Goal: Navigation & Orientation: Find specific page/section

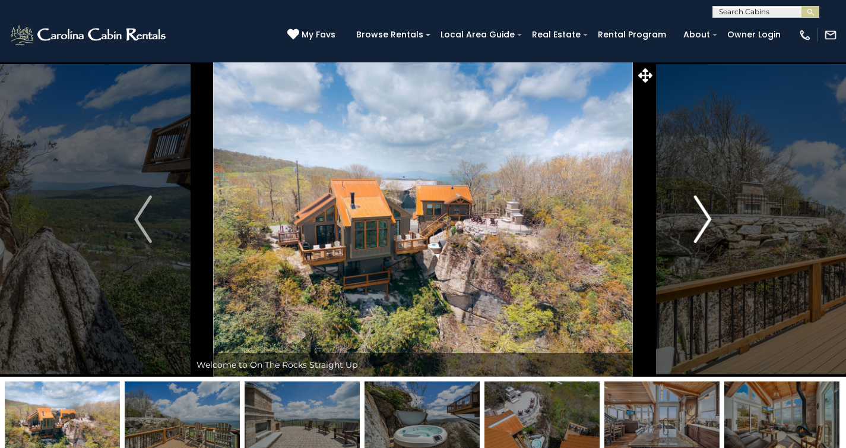
click at [709, 216] on img "Next" at bounding box center [703, 219] width 18 height 48
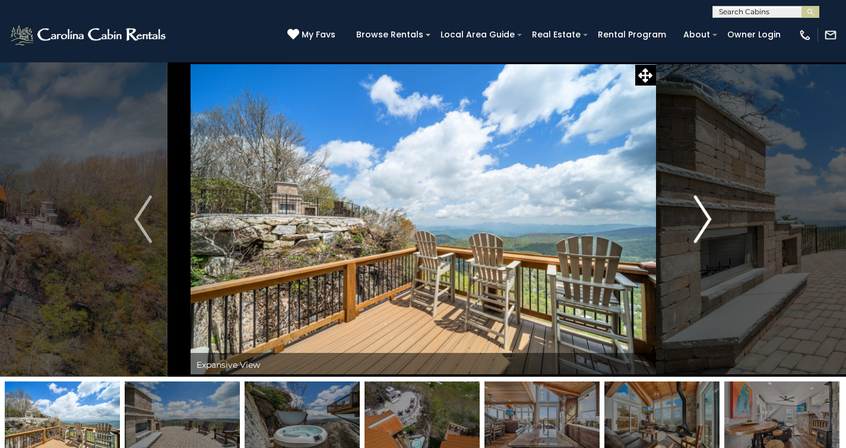
click at [710, 219] on img "Next" at bounding box center [703, 219] width 18 height 48
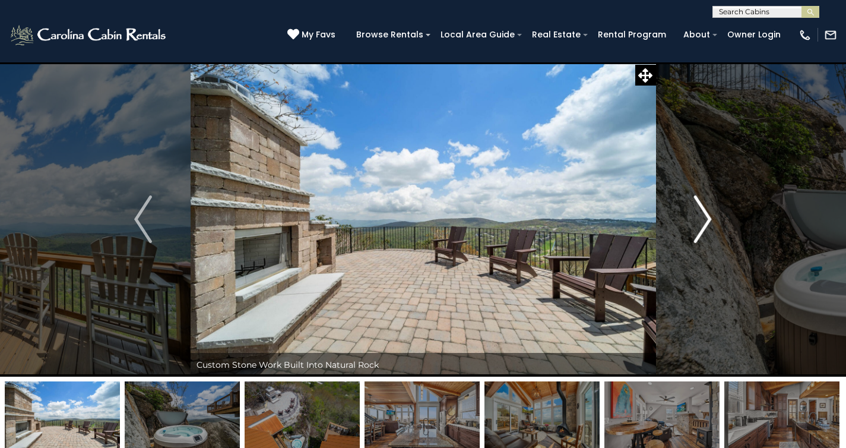
click at [710, 219] on img "Next" at bounding box center [703, 219] width 18 height 48
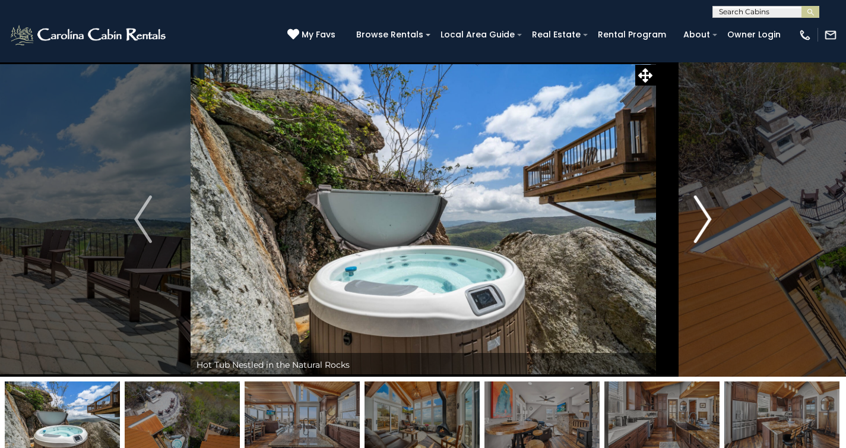
click at [708, 218] on img "Next" at bounding box center [703, 219] width 18 height 48
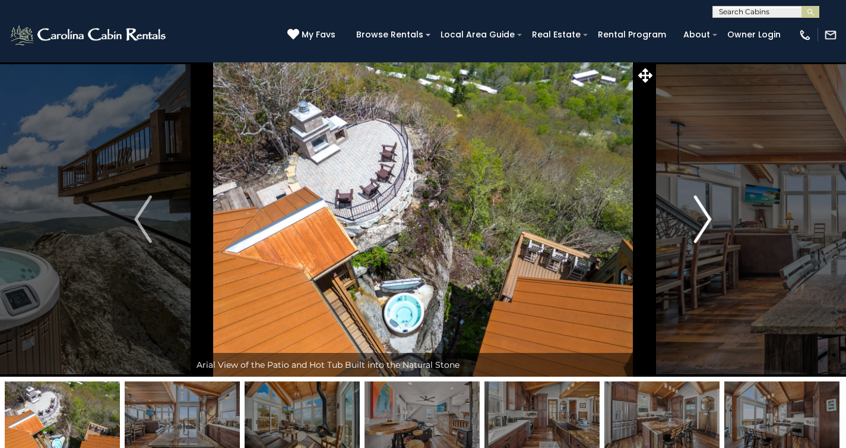
click at [707, 220] on img "Next" at bounding box center [703, 219] width 18 height 48
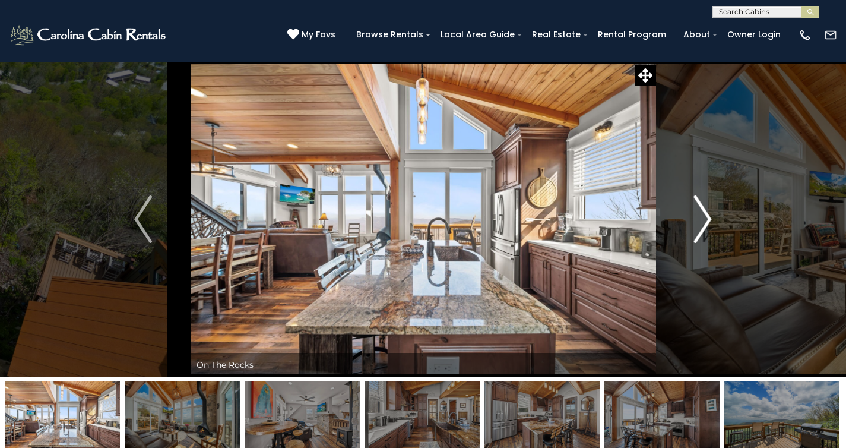
click at [707, 220] on img "Next" at bounding box center [703, 219] width 18 height 48
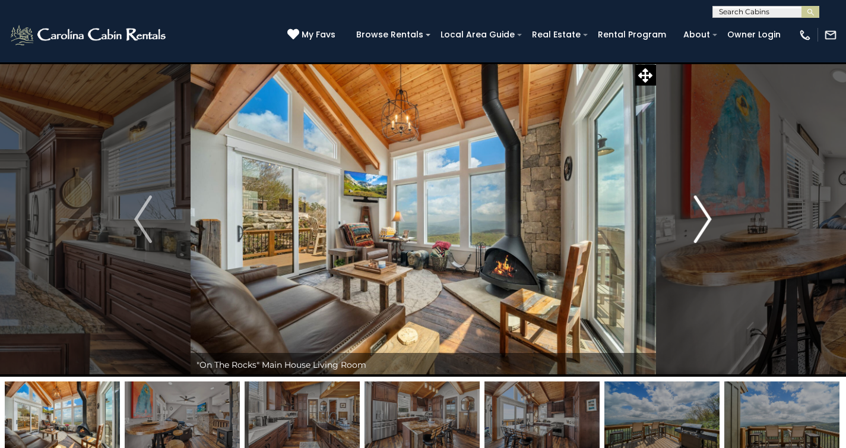
click at [707, 220] on img "Next" at bounding box center [703, 219] width 18 height 48
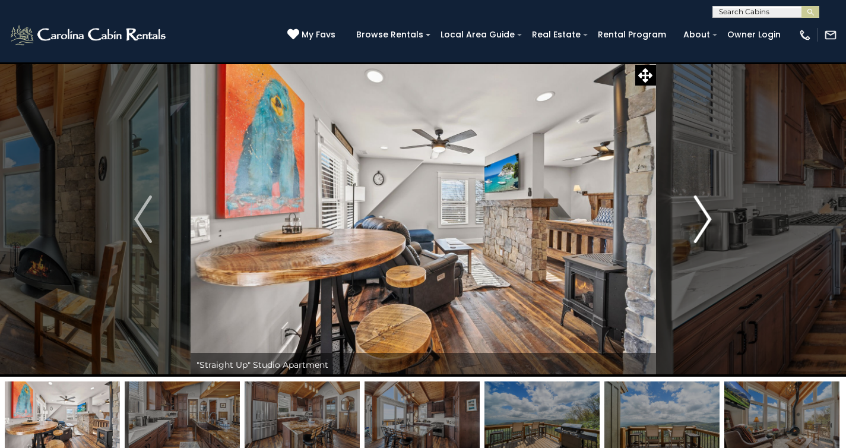
click at [707, 220] on img "Next" at bounding box center [703, 219] width 18 height 48
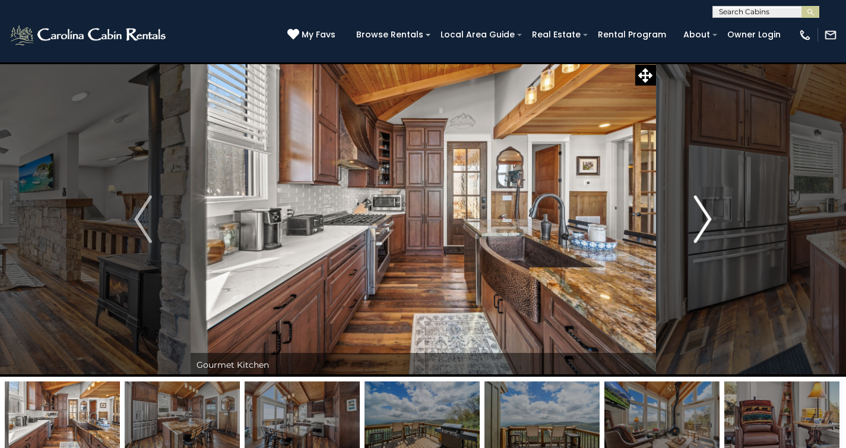
click at [707, 220] on img "Next" at bounding box center [703, 219] width 18 height 48
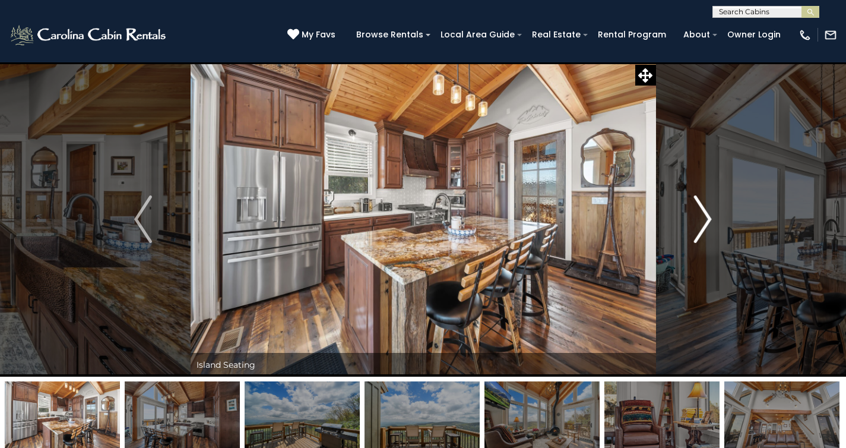
click at [707, 220] on img "Next" at bounding box center [703, 219] width 18 height 48
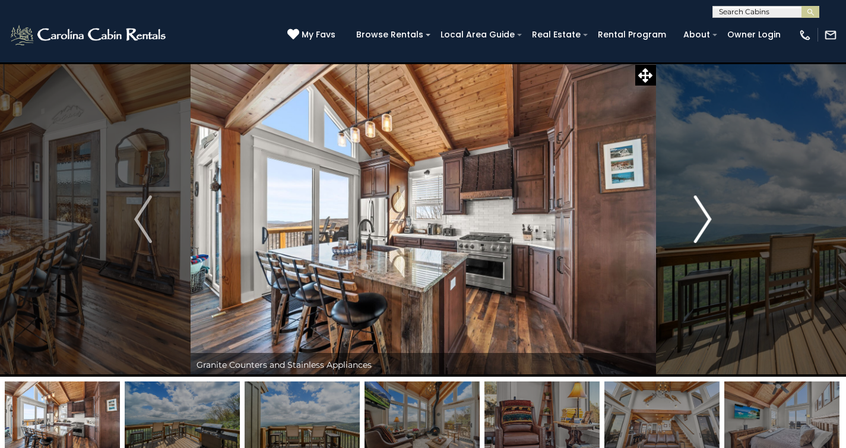
click at [707, 220] on img "Next" at bounding box center [703, 219] width 18 height 48
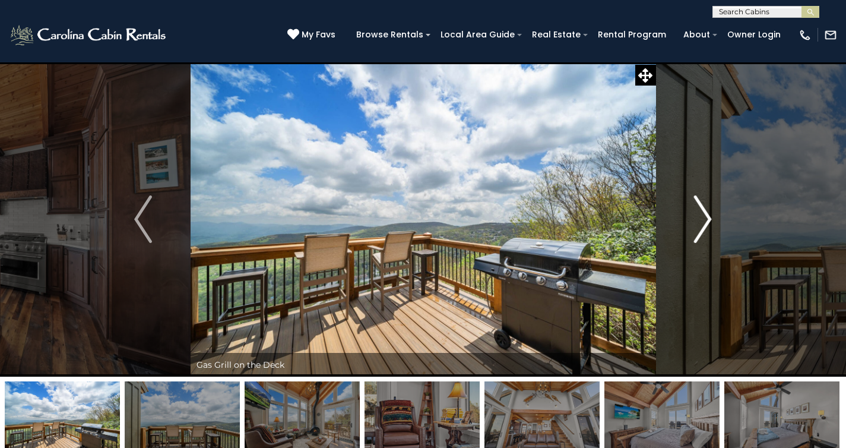
click at [707, 220] on img "Next" at bounding box center [703, 219] width 18 height 48
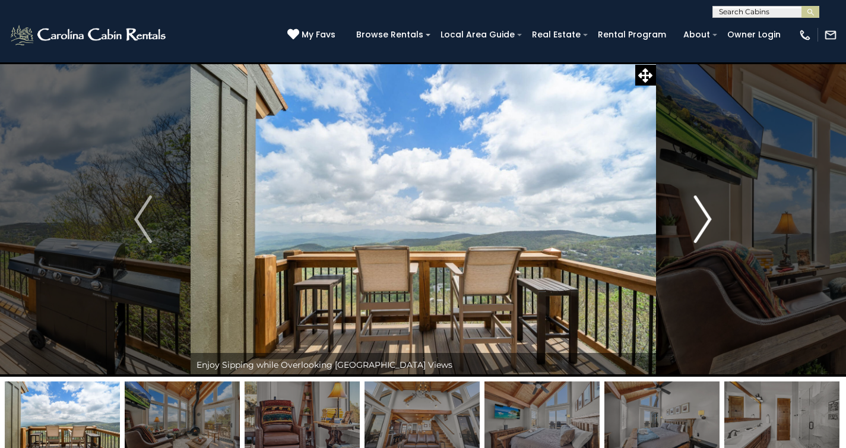
click at [707, 220] on img "Next" at bounding box center [703, 219] width 18 height 48
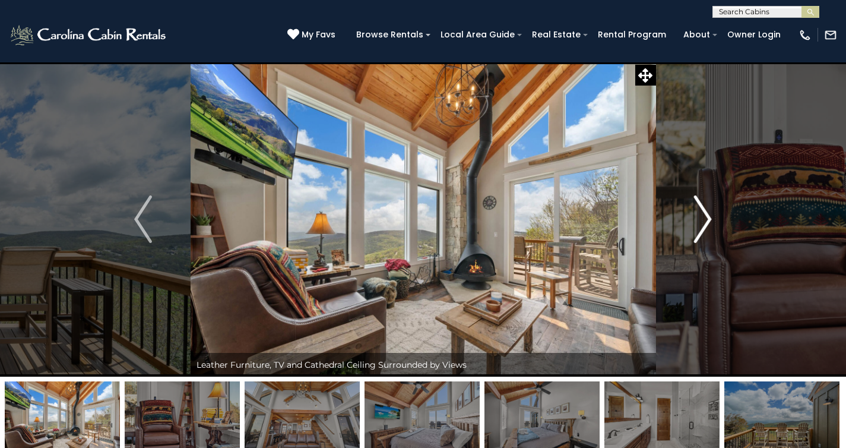
click at [707, 220] on img "Next" at bounding box center [703, 219] width 18 height 48
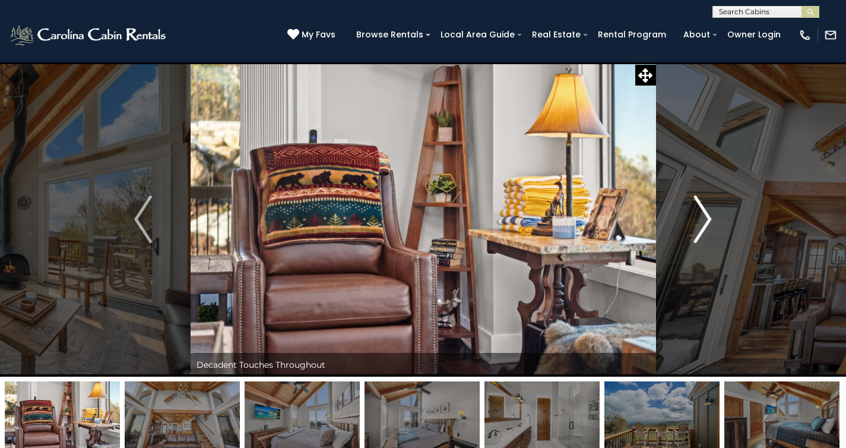
click at [707, 220] on img "Next" at bounding box center [703, 219] width 18 height 48
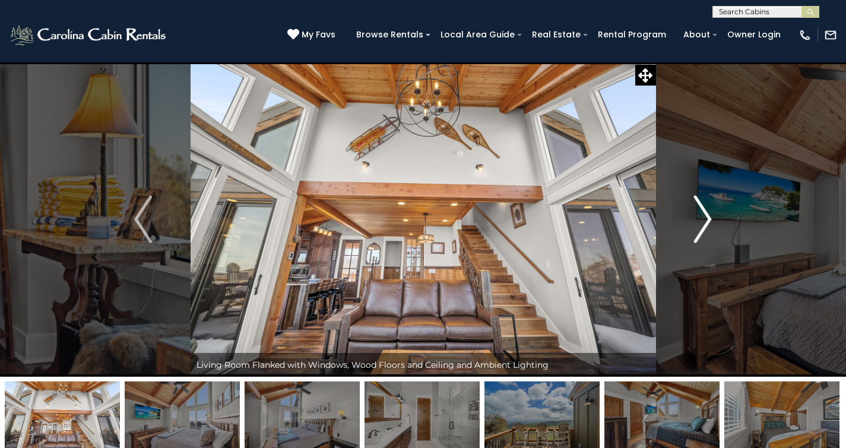
click at [707, 220] on img "Next" at bounding box center [703, 219] width 18 height 48
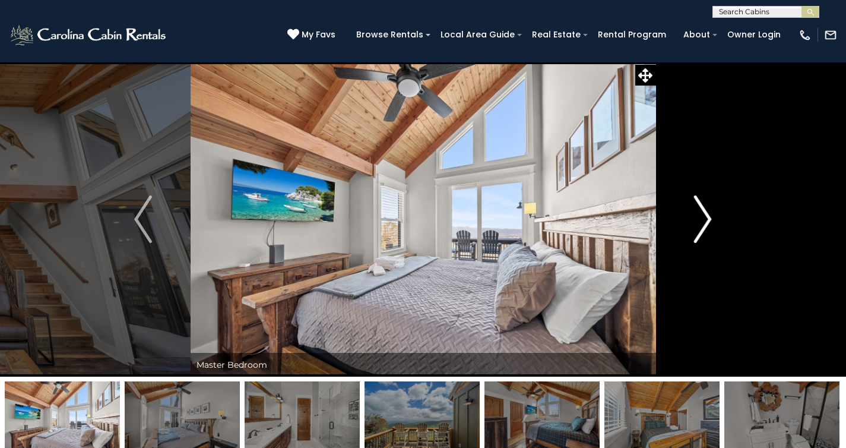
click at [707, 220] on img "Next" at bounding box center [703, 219] width 18 height 48
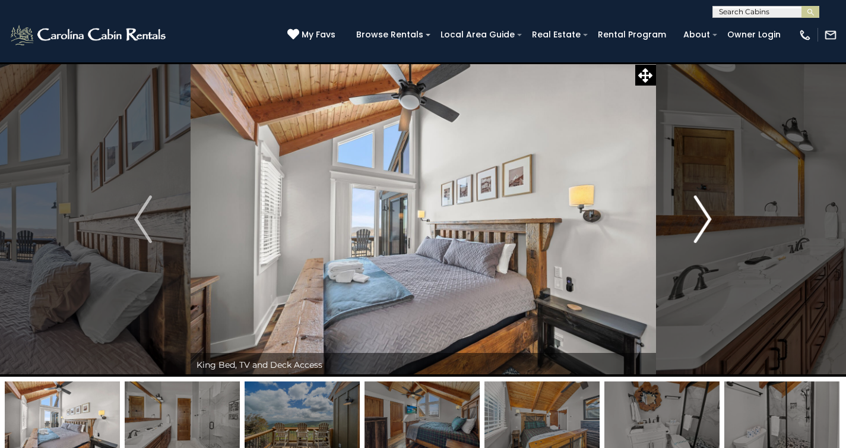
click at [707, 220] on img "Next" at bounding box center [703, 219] width 18 height 48
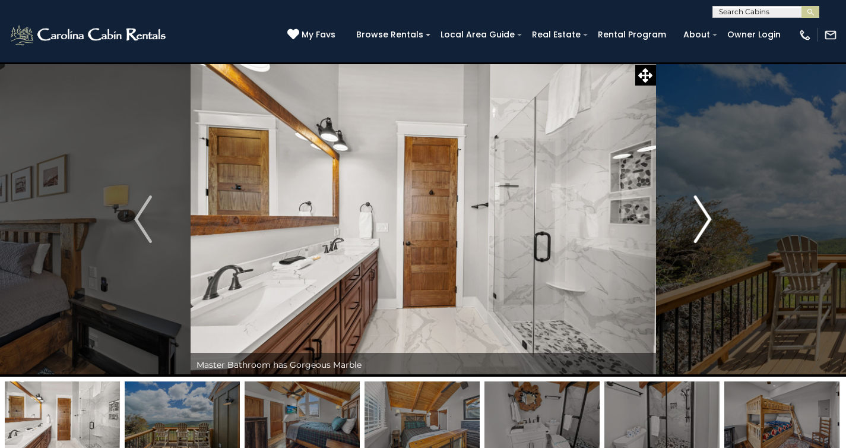
click at [707, 220] on img "Next" at bounding box center [703, 219] width 18 height 48
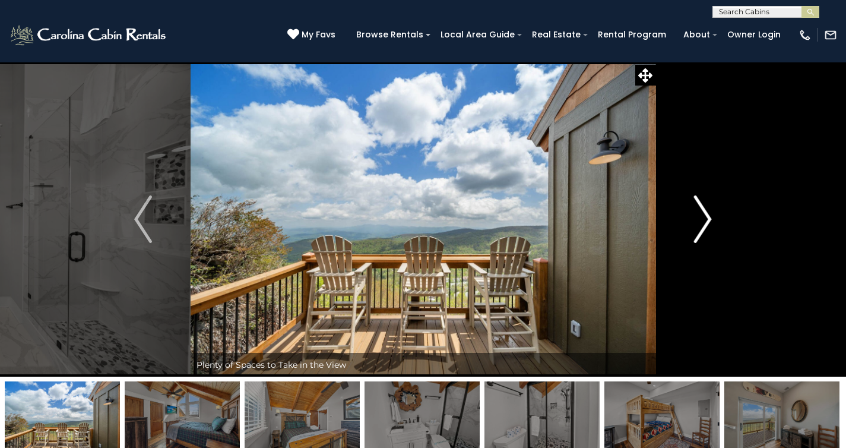
click at [707, 220] on img "Next" at bounding box center [703, 219] width 18 height 48
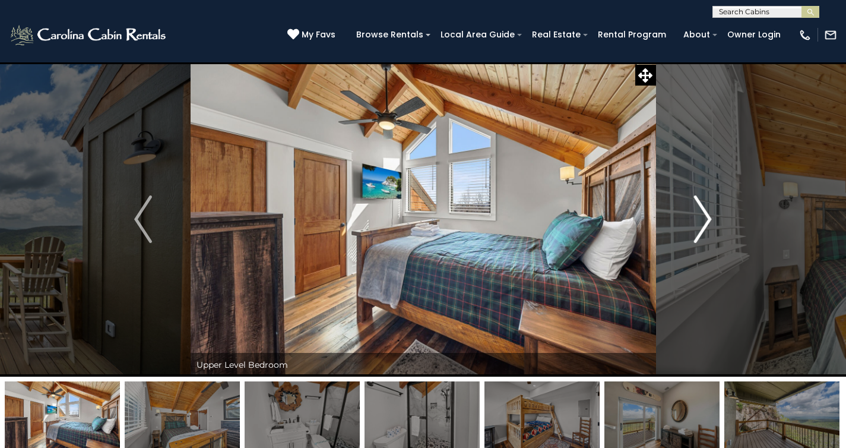
click at [707, 220] on img "Next" at bounding box center [703, 219] width 18 height 48
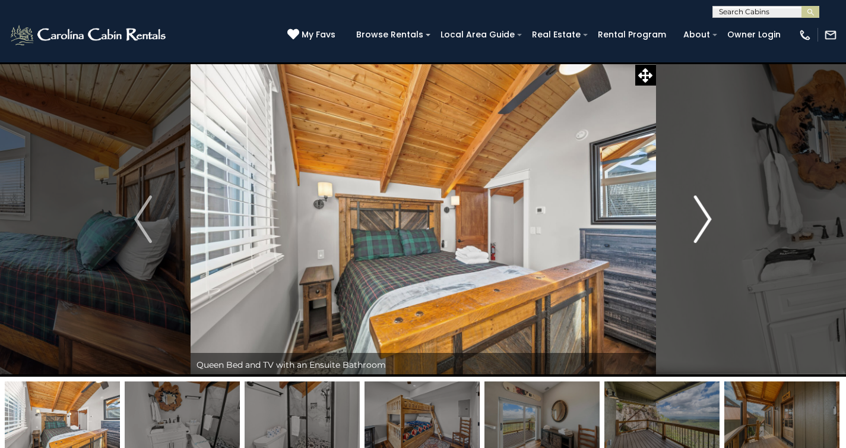
click at [707, 220] on img "Next" at bounding box center [703, 219] width 18 height 48
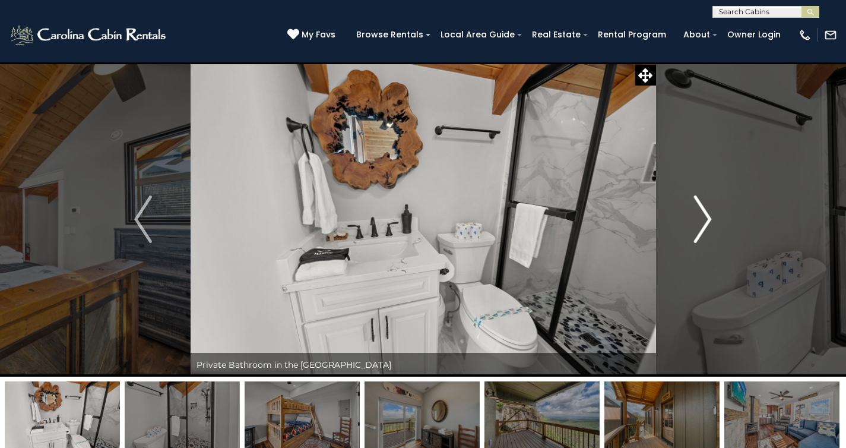
click at [707, 220] on img "Next" at bounding box center [703, 219] width 18 height 48
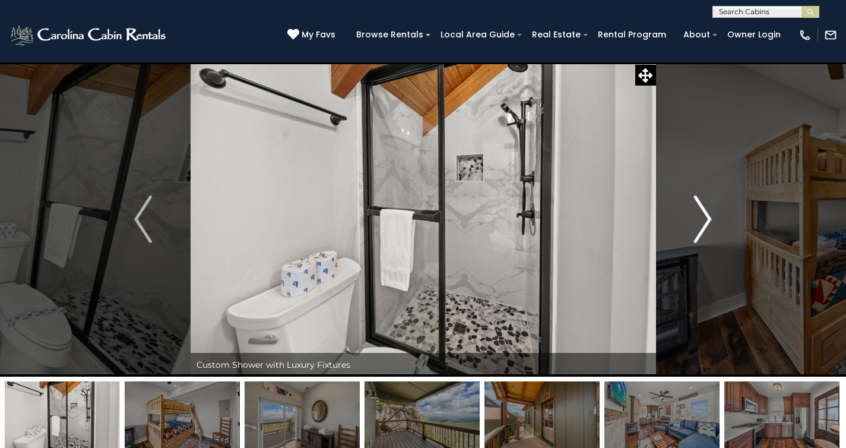
click at [707, 220] on img "Next" at bounding box center [703, 219] width 18 height 48
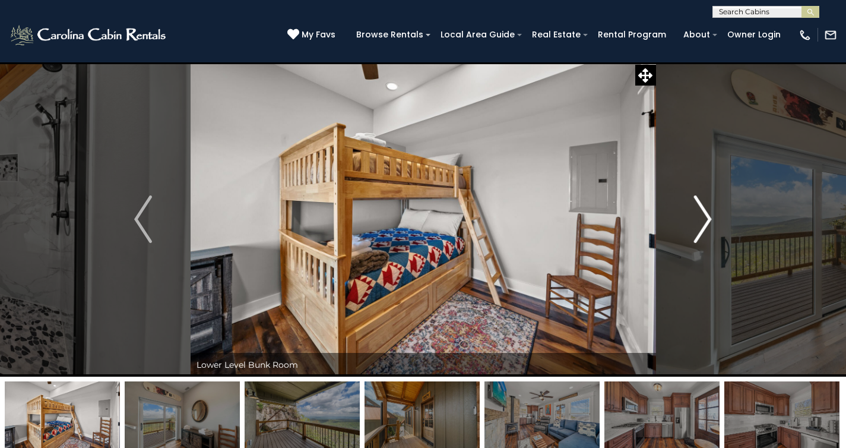
click at [707, 220] on img "Next" at bounding box center [703, 219] width 18 height 48
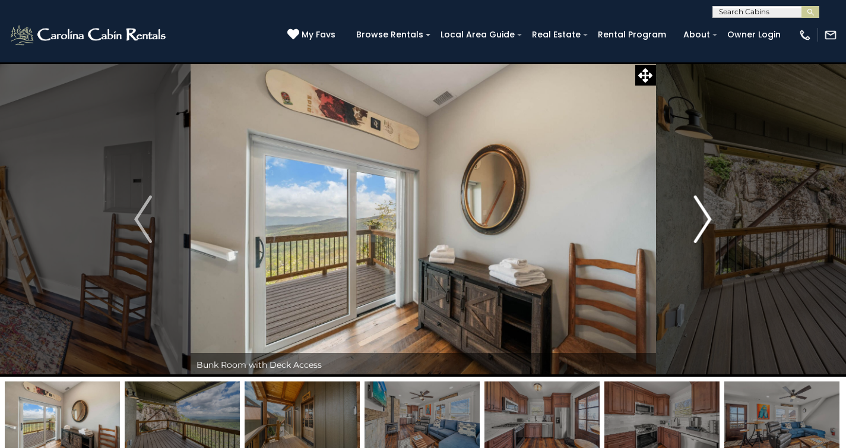
click at [707, 220] on img "Next" at bounding box center [703, 219] width 18 height 48
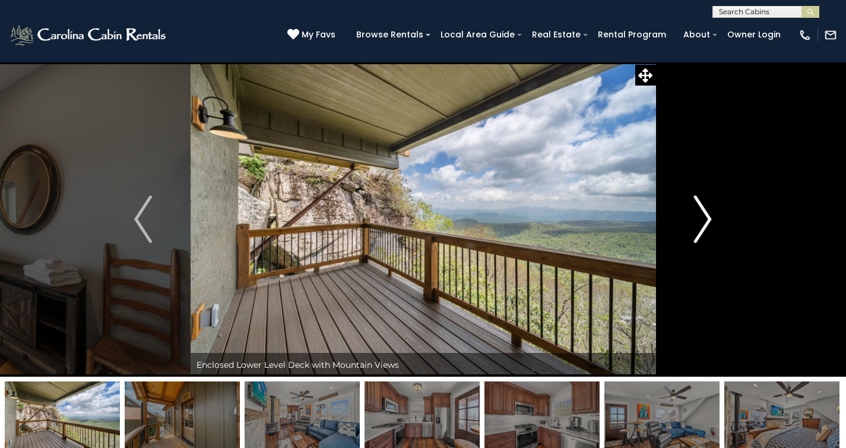
click at [707, 220] on img "Next" at bounding box center [703, 219] width 18 height 48
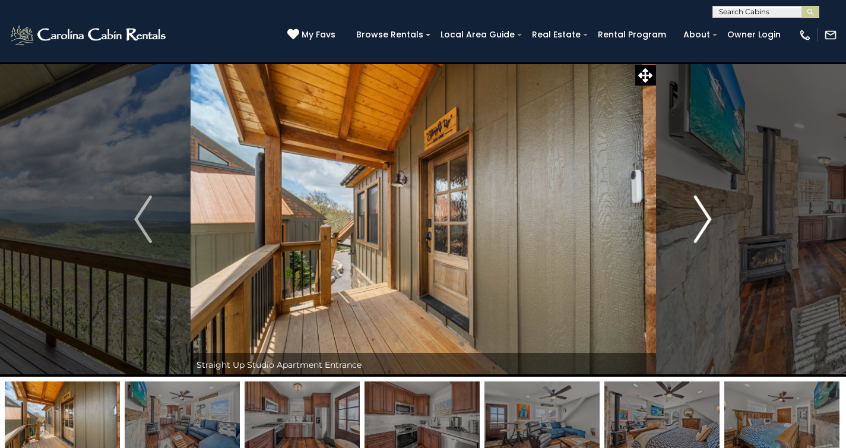
click at [707, 220] on img "Next" at bounding box center [703, 219] width 18 height 48
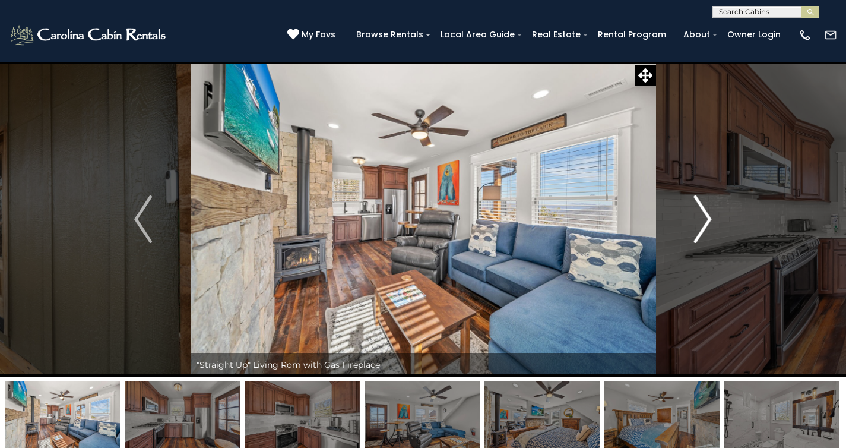
click at [707, 220] on img "Next" at bounding box center [703, 219] width 18 height 48
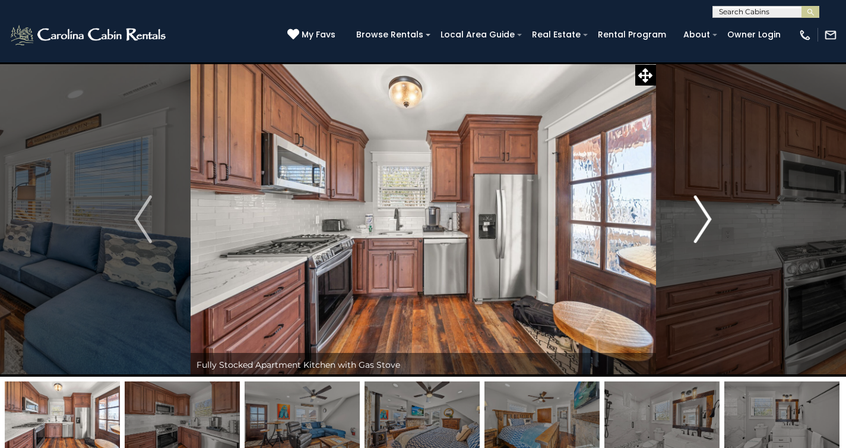
click at [707, 220] on img "Next" at bounding box center [703, 219] width 18 height 48
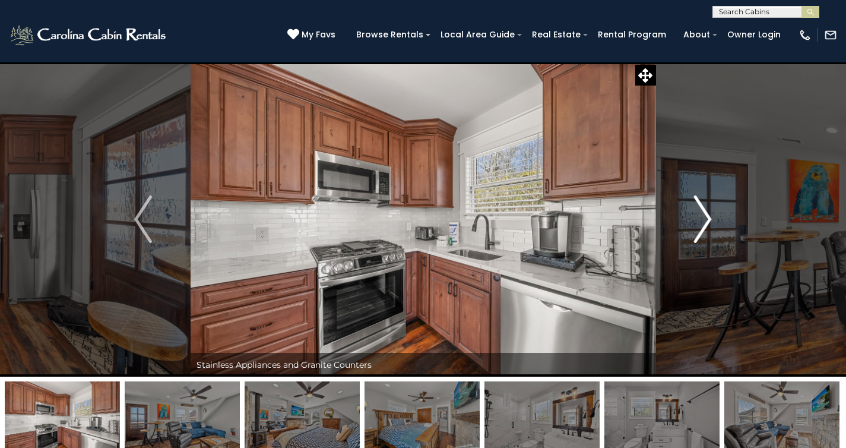
click at [707, 220] on img "Next" at bounding box center [703, 219] width 18 height 48
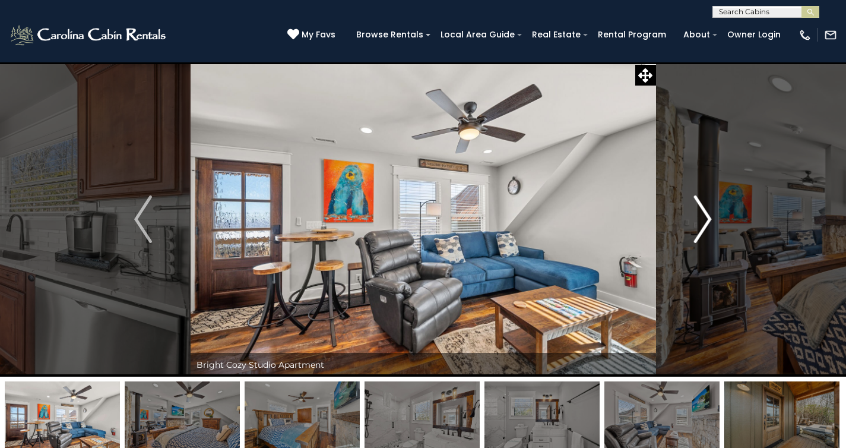
click at [707, 220] on img "Next" at bounding box center [703, 219] width 18 height 48
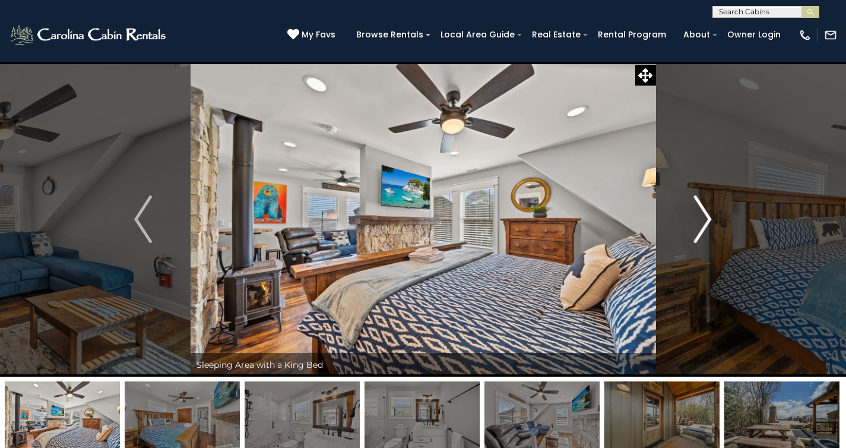
click at [707, 220] on img "Next" at bounding box center [703, 219] width 18 height 48
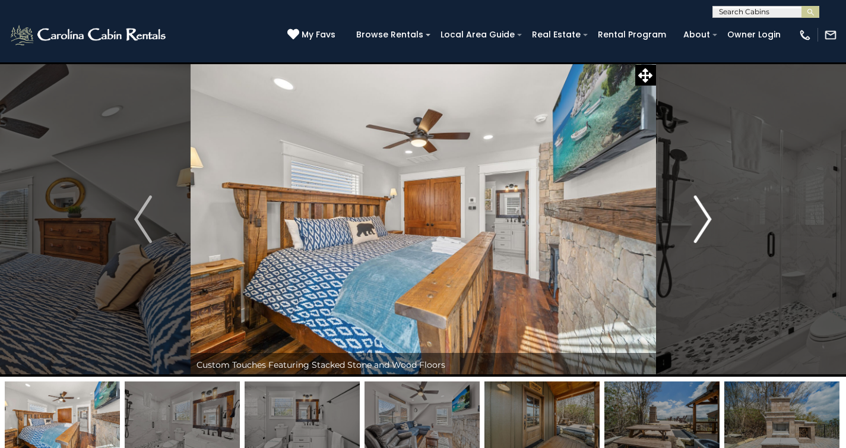
click at [707, 220] on img "Next" at bounding box center [703, 219] width 18 height 48
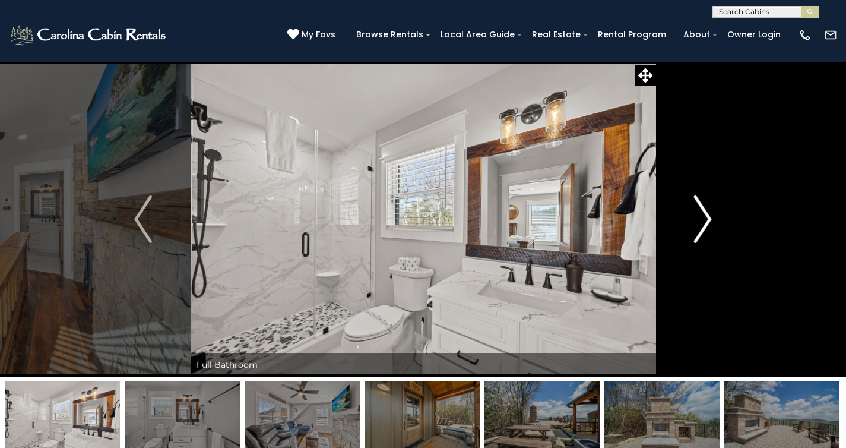
click at [707, 220] on img "Next" at bounding box center [703, 219] width 18 height 48
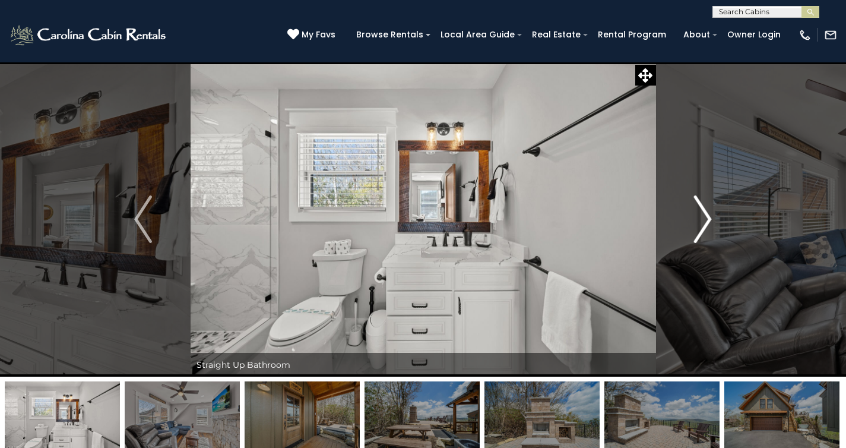
click at [707, 220] on img "Next" at bounding box center [703, 219] width 18 height 48
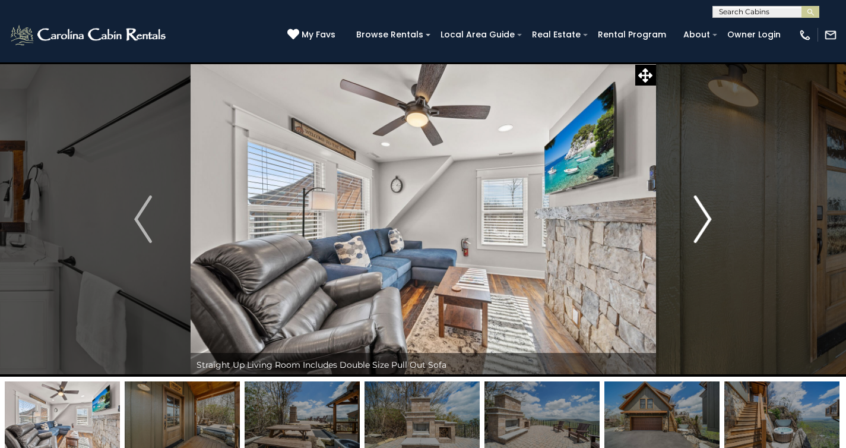
click at [707, 220] on img "Next" at bounding box center [703, 219] width 18 height 48
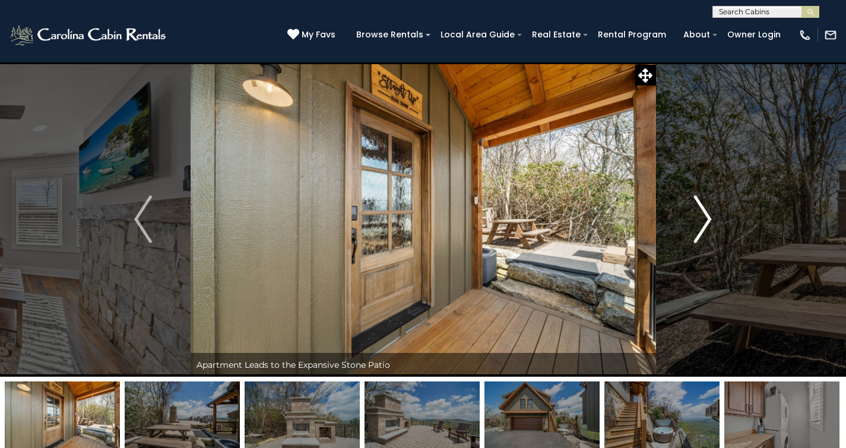
click at [707, 220] on img "Next" at bounding box center [703, 219] width 18 height 48
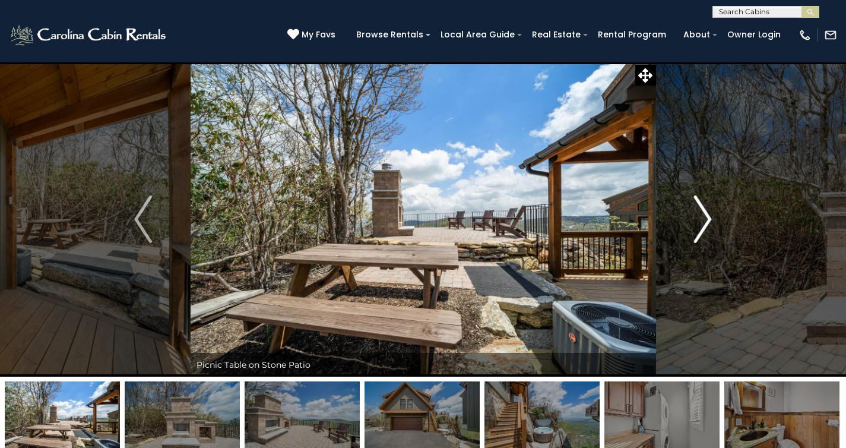
click at [707, 220] on img "Next" at bounding box center [703, 219] width 18 height 48
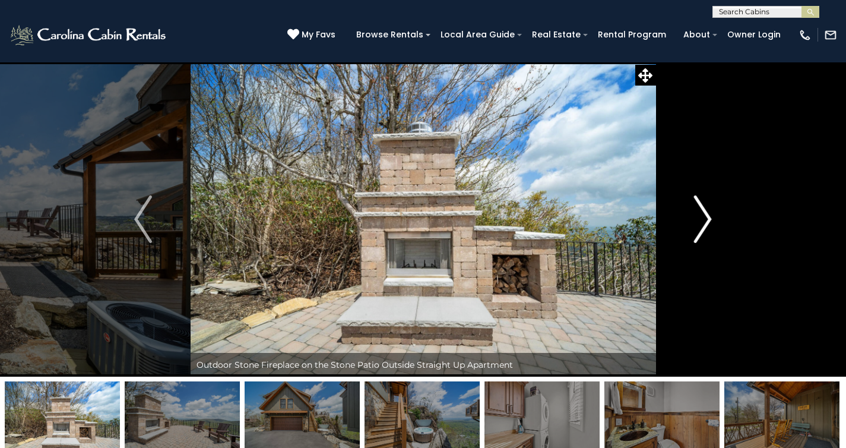
click at [707, 220] on img "Next" at bounding box center [703, 219] width 18 height 48
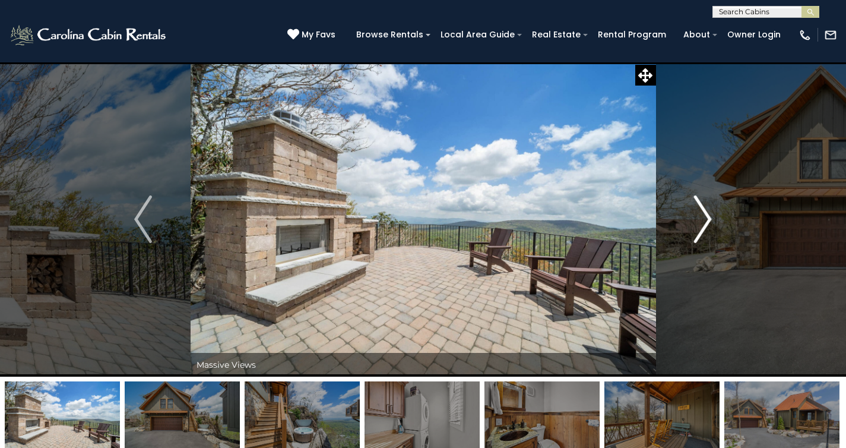
click at [707, 220] on img "Next" at bounding box center [703, 219] width 18 height 48
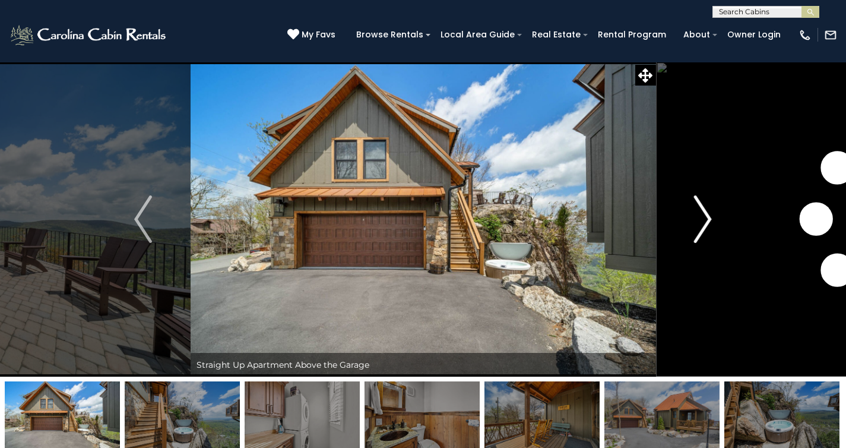
click at [707, 220] on img "Next" at bounding box center [703, 219] width 18 height 48
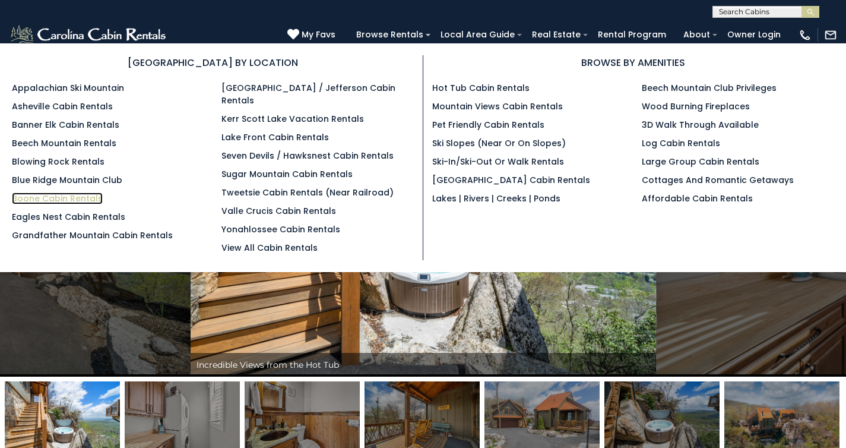
click at [72, 198] on link "Boone Cabin Rentals" at bounding box center [57, 198] width 91 height 12
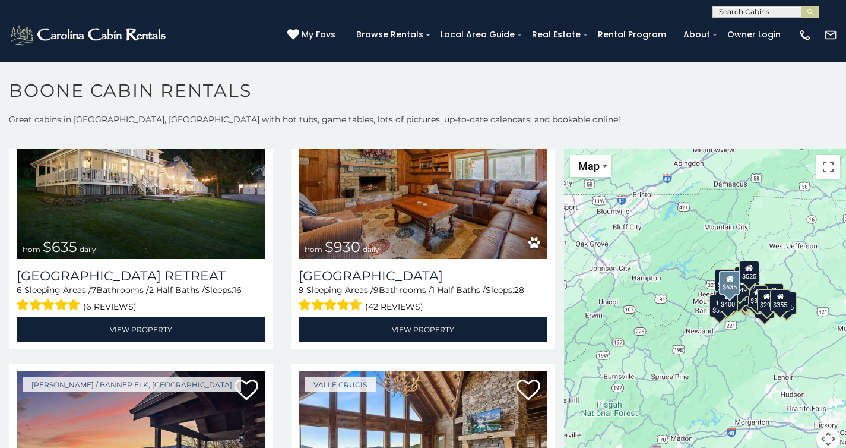
scroll to position [897, 0]
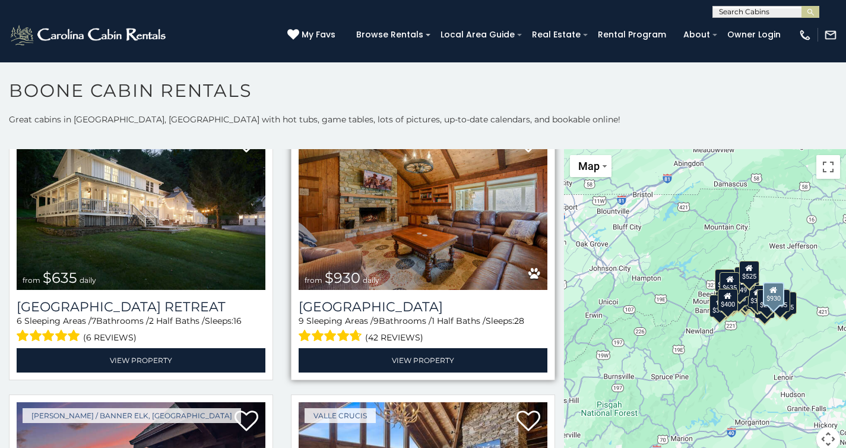
click at [416, 216] on img at bounding box center [423, 207] width 249 height 167
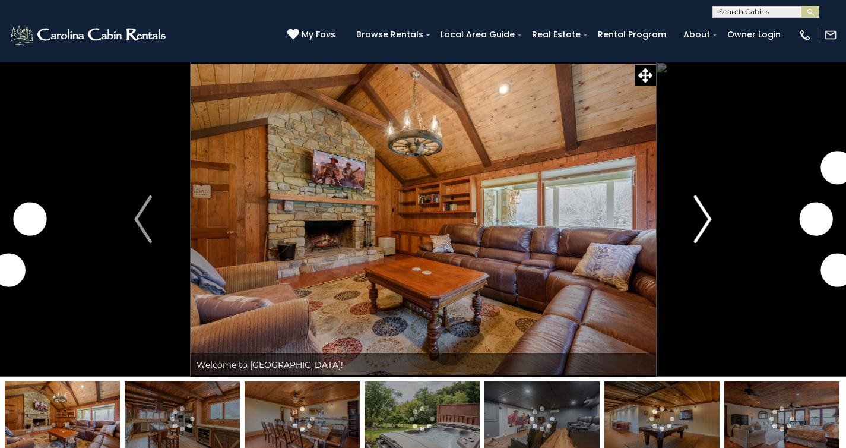
click at [710, 211] on img "Next" at bounding box center [703, 219] width 18 height 48
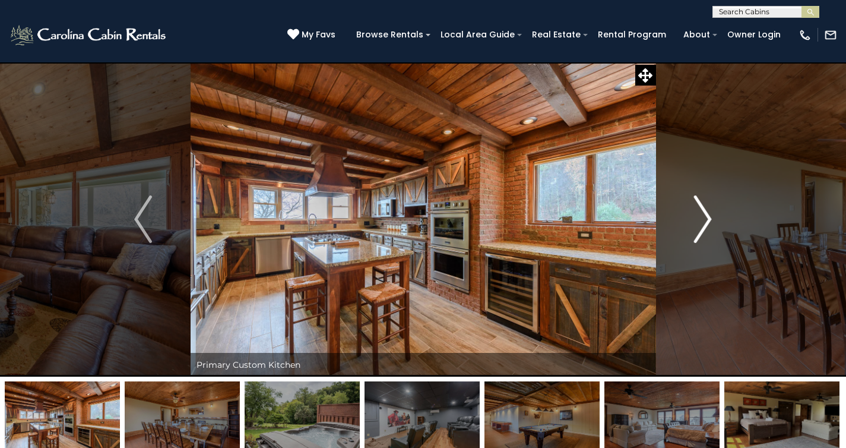
click at [709, 216] on img "Next" at bounding box center [703, 219] width 18 height 48
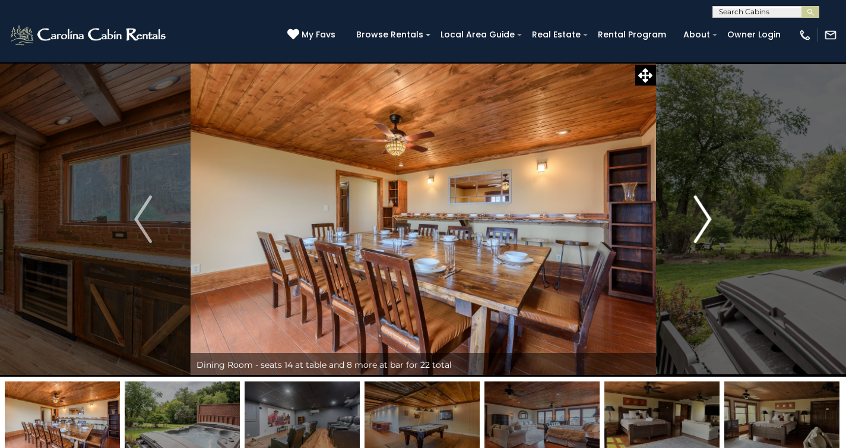
click at [709, 216] on img "Next" at bounding box center [703, 219] width 18 height 48
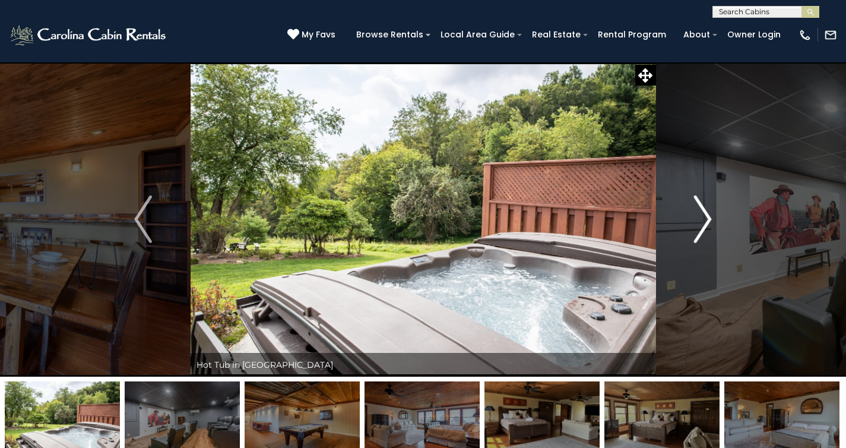
click at [709, 216] on img "Next" at bounding box center [703, 219] width 18 height 48
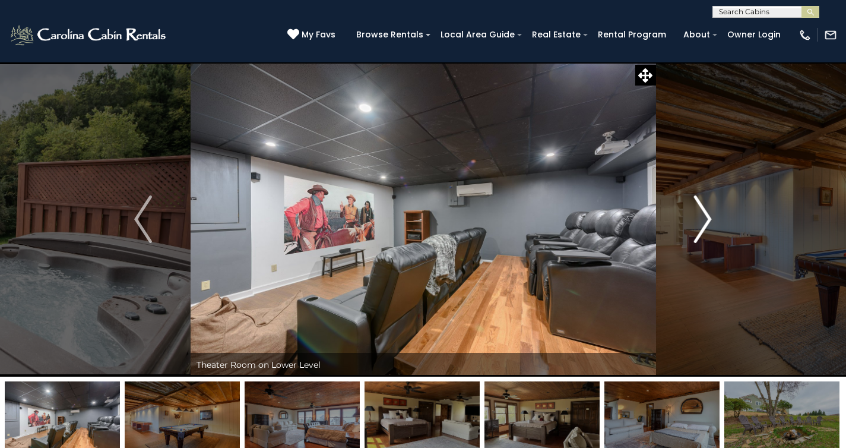
click at [709, 216] on img "Next" at bounding box center [703, 219] width 18 height 48
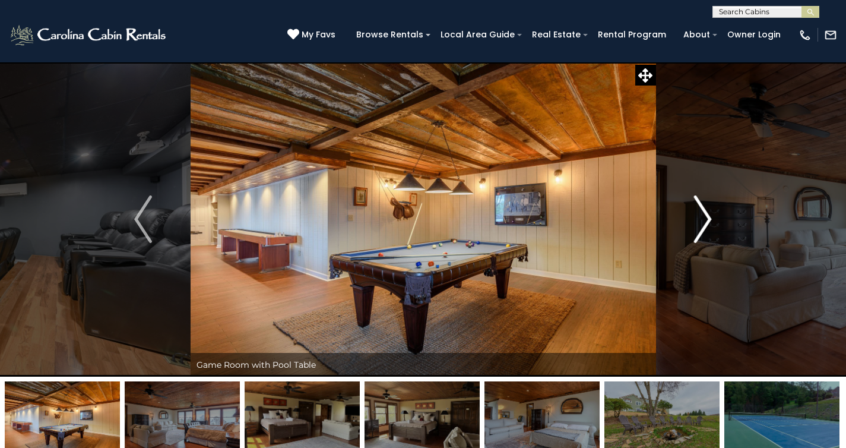
click at [709, 216] on img "Next" at bounding box center [703, 219] width 18 height 48
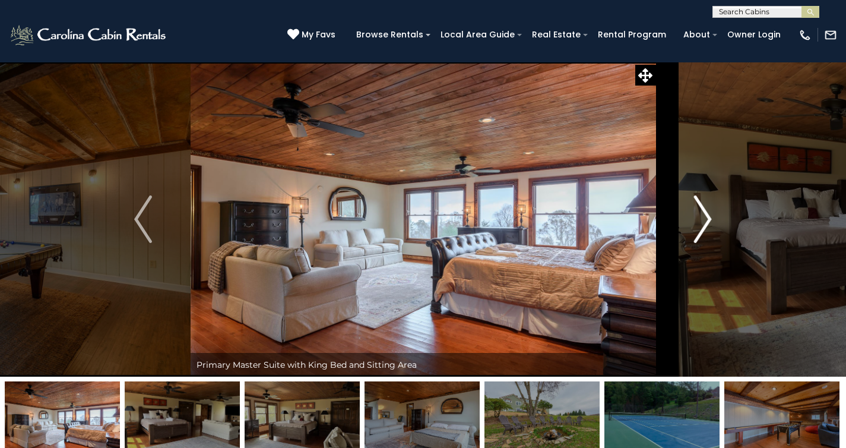
click at [709, 216] on img "Next" at bounding box center [703, 219] width 18 height 48
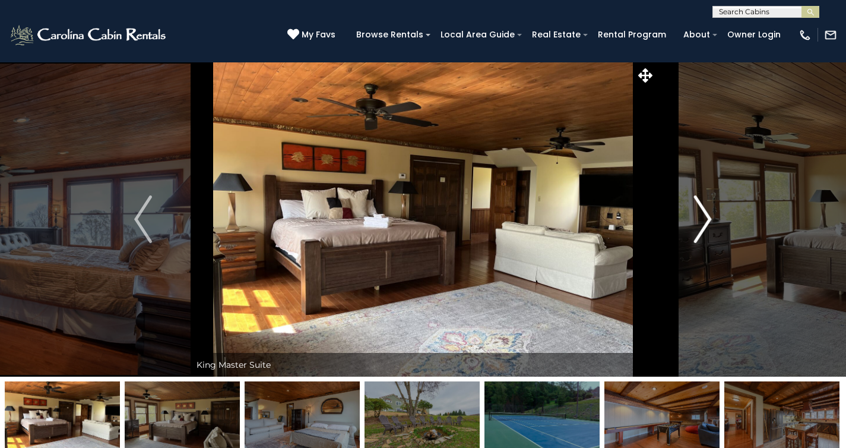
click at [709, 216] on img "Next" at bounding box center [703, 219] width 18 height 48
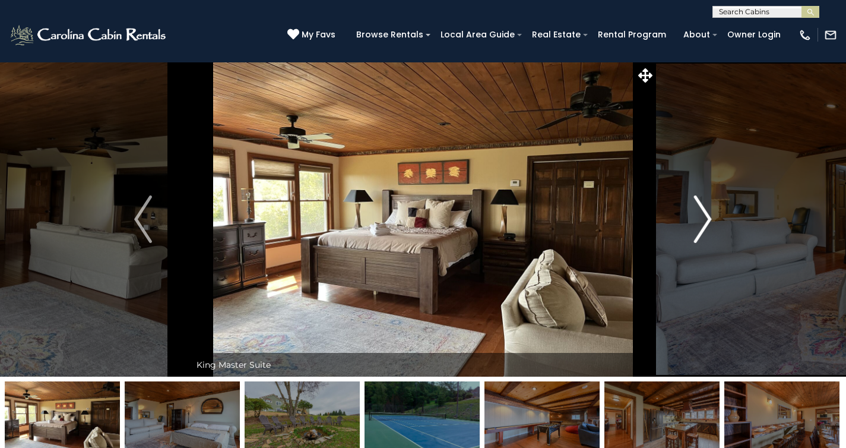
click at [709, 216] on img "Next" at bounding box center [703, 219] width 18 height 48
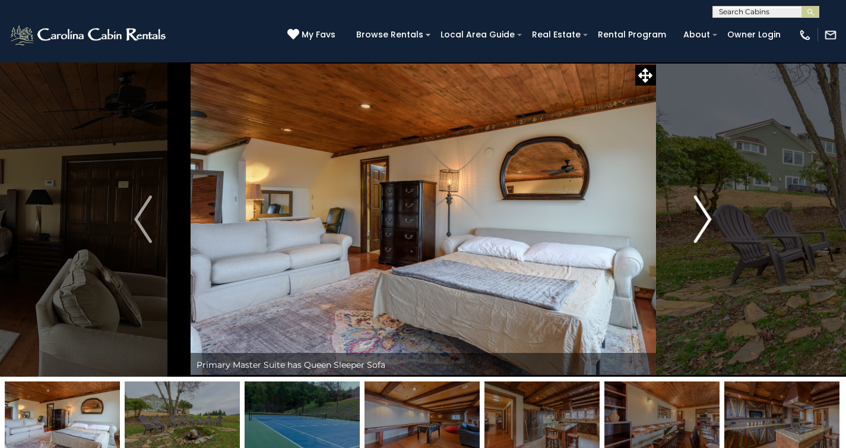
click at [709, 216] on img "Next" at bounding box center [703, 219] width 18 height 48
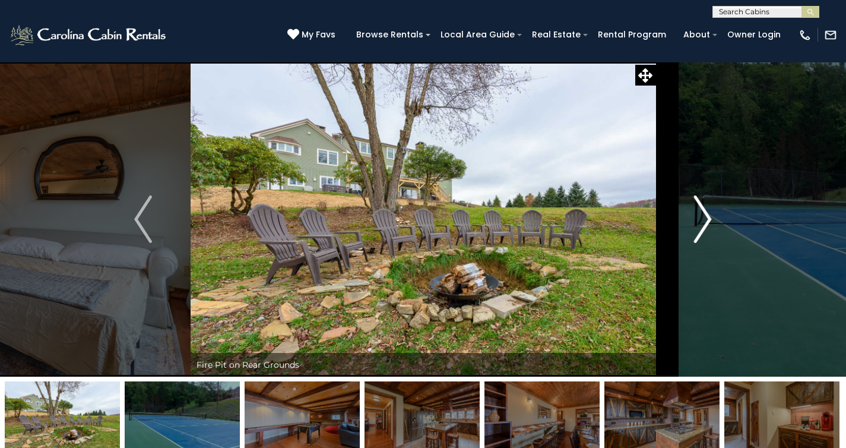
click at [709, 216] on img "Next" at bounding box center [703, 219] width 18 height 48
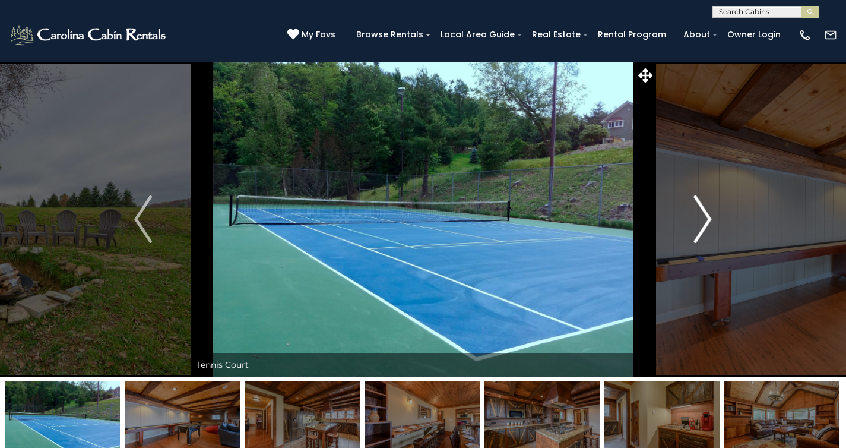
click at [709, 216] on img "Next" at bounding box center [703, 219] width 18 height 48
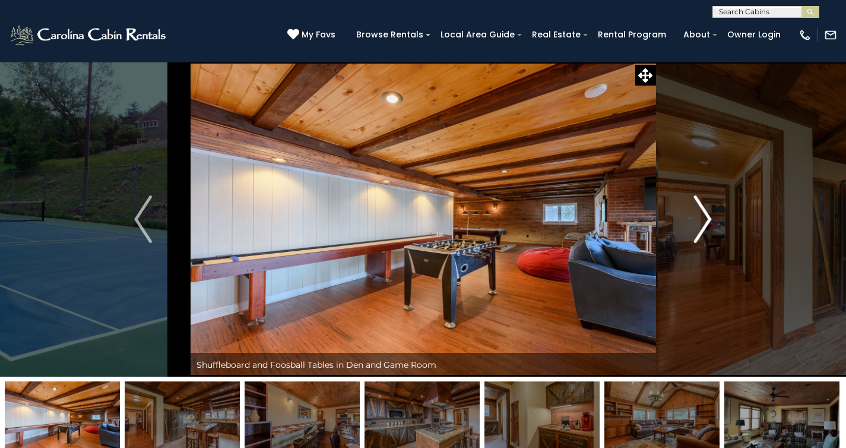
click at [709, 216] on img "Next" at bounding box center [703, 219] width 18 height 48
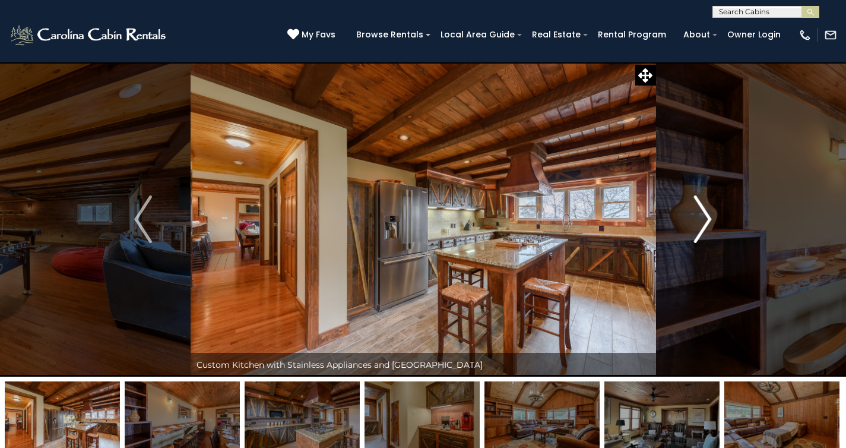
click at [709, 216] on img "Next" at bounding box center [703, 219] width 18 height 48
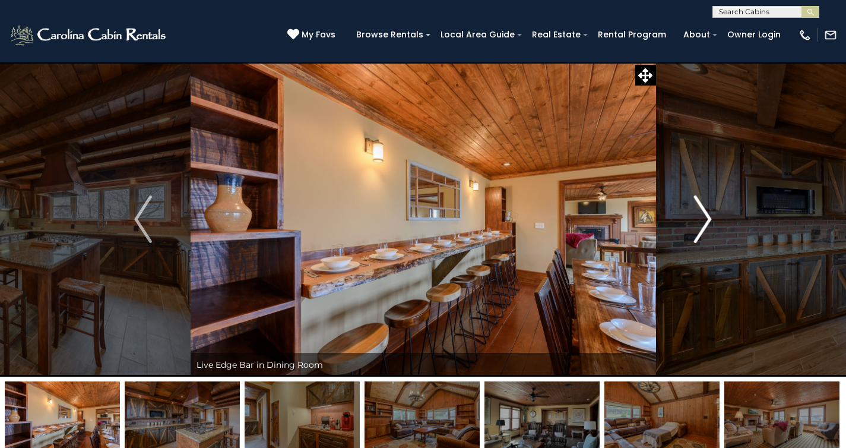
click at [709, 216] on img "Next" at bounding box center [703, 219] width 18 height 48
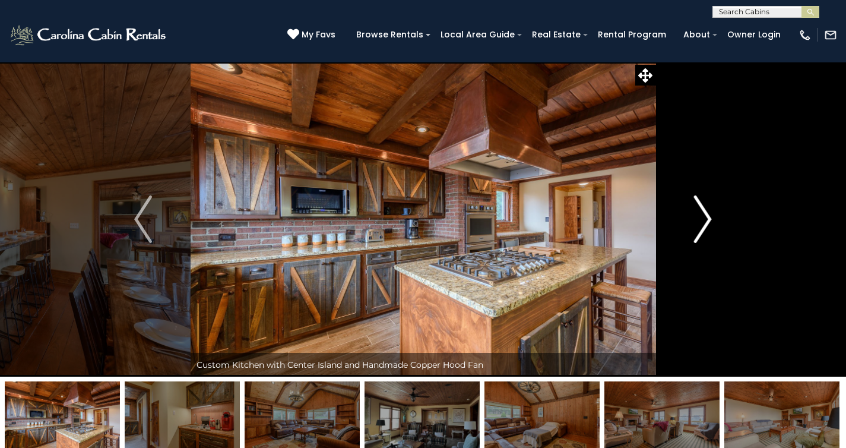
click at [709, 216] on img "Next" at bounding box center [703, 219] width 18 height 48
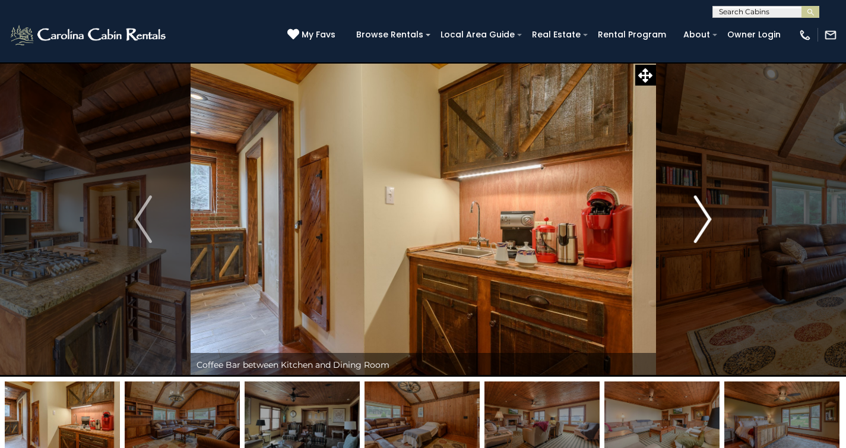
click at [709, 216] on img "Next" at bounding box center [703, 219] width 18 height 48
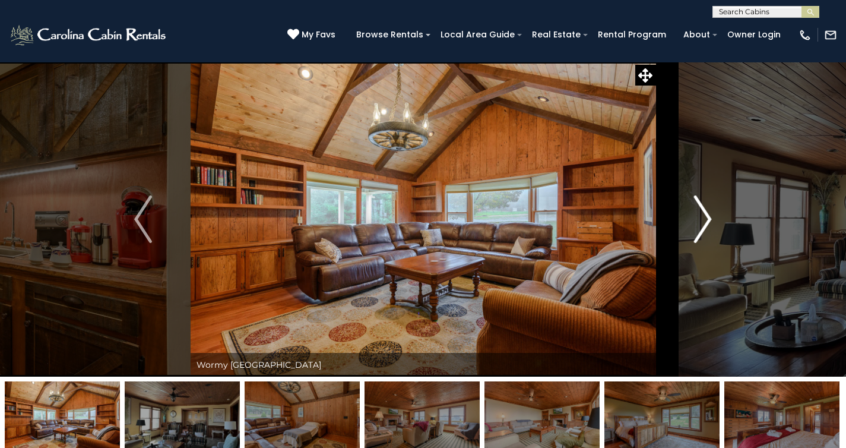
click at [709, 216] on img "Next" at bounding box center [703, 219] width 18 height 48
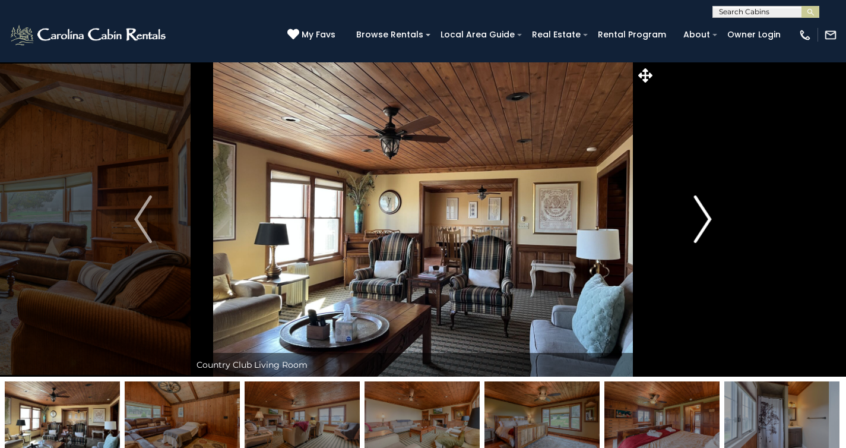
click at [709, 216] on img "Next" at bounding box center [703, 219] width 18 height 48
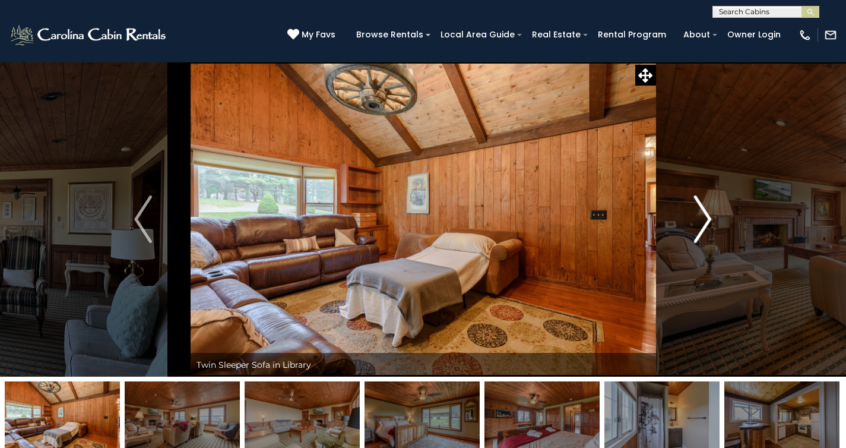
click at [709, 216] on img "Next" at bounding box center [703, 219] width 18 height 48
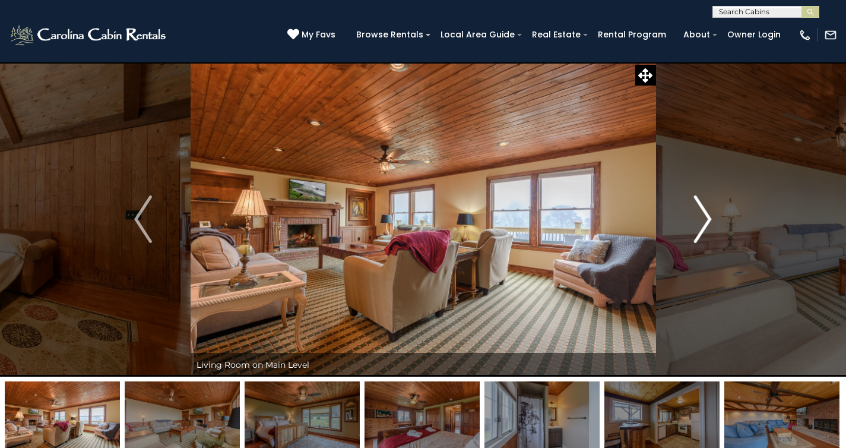
click at [709, 216] on img "Next" at bounding box center [703, 219] width 18 height 48
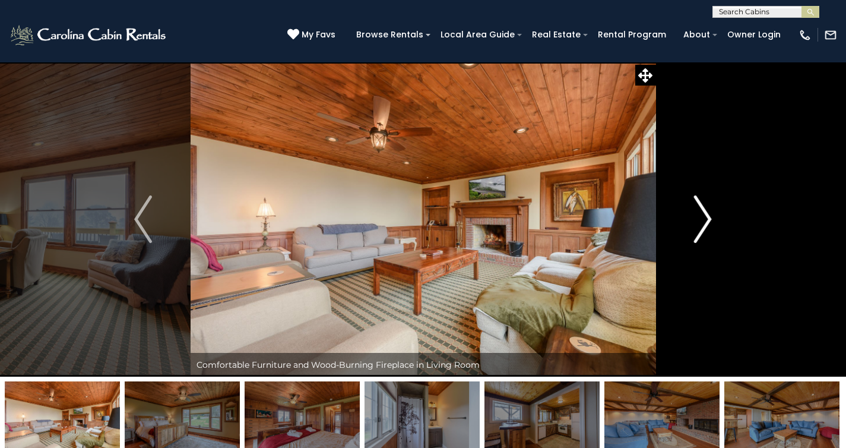
click at [709, 216] on img "Next" at bounding box center [703, 219] width 18 height 48
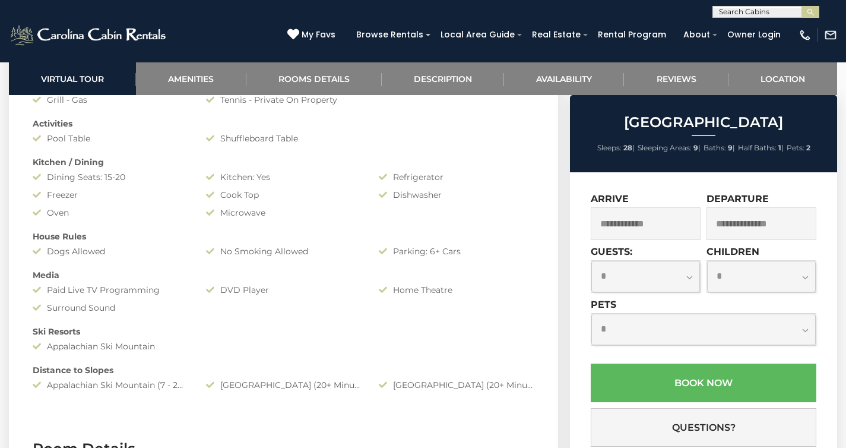
scroll to position [1030, 0]
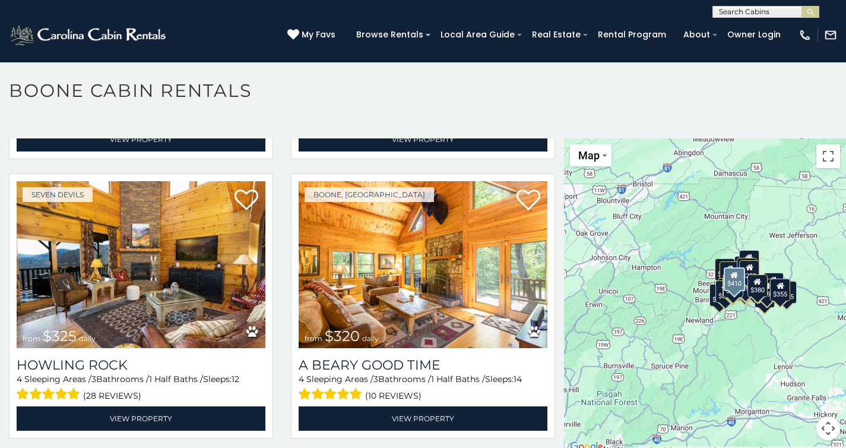
scroll to position [3627, 0]
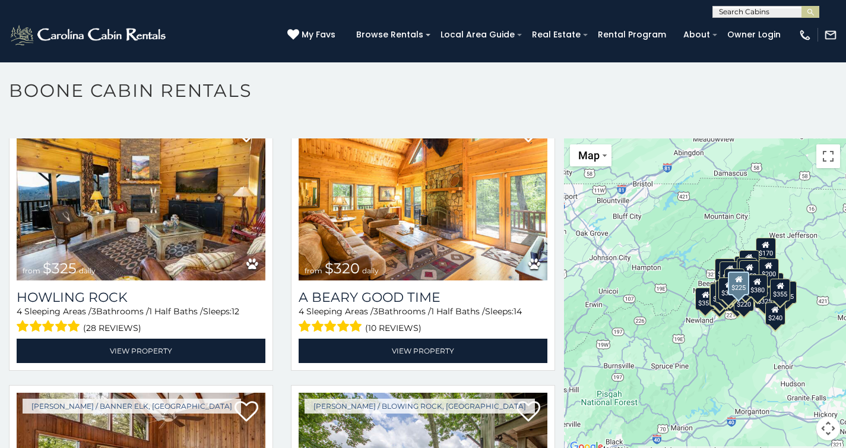
scroll to position [3632, 0]
